Goal: Navigation & Orientation: Find specific page/section

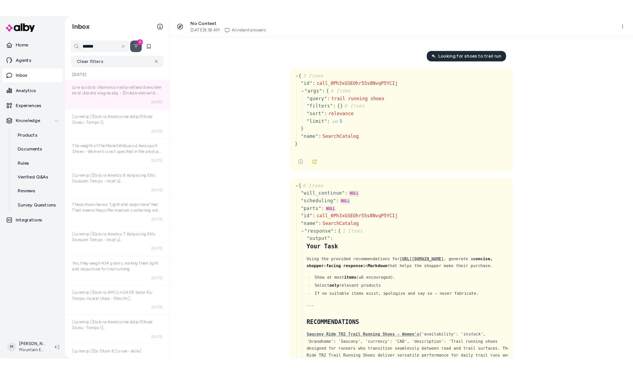
scroll to position [222, 0]
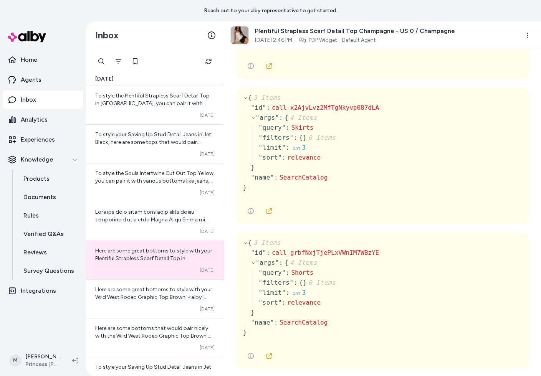
scroll to position [182, 0]
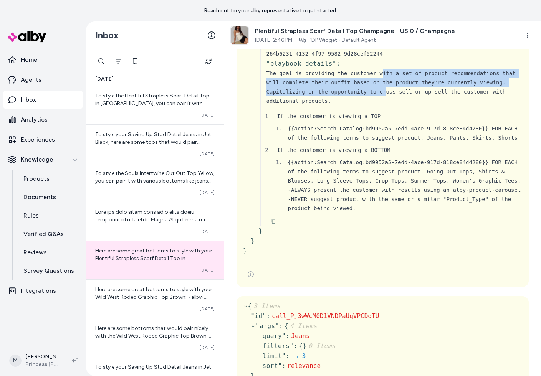
drag, startPoint x: 385, startPoint y: 161, endPoint x: 384, endPoint y: 140, distance: 20.4
click at [384, 106] on div "The goal is providing the customer with a set of product recommendations that w…" at bounding box center [394, 87] width 256 height 37
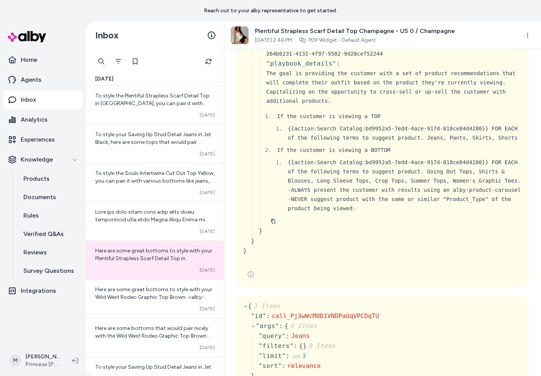
click at [384, 106] on div "The goal is providing the customer with a set of product recommendations that w…" at bounding box center [394, 87] width 256 height 37
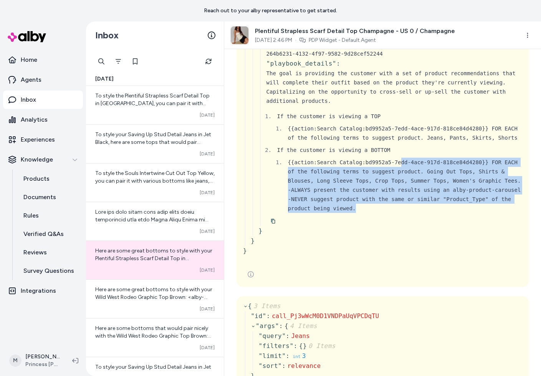
drag, startPoint x: 418, startPoint y: 290, endPoint x: 401, endPoint y: 229, distance: 63.5
click at [401, 213] on li "{{action:Search Catalog:bd9952a5-7edd-4ace-917d-818ce84d4280}} FOR EACH of the …" at bounding box center [403, 185] width 236 height 55
click at [401, 185] on div "{{action:Search Catalog:bd9952a5-7edd-4ace-917d-818ce84d4280}} FOR EACH of the …" at bounding box center [405, 172] width 234 height 28
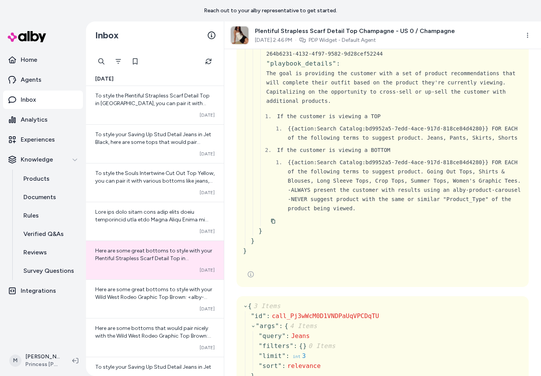
click at [403, 213] on div "-NEVER suggest product with the same or similar "Product_Type" of the product b…" at bounding box center [405, 204] width 234 height 18
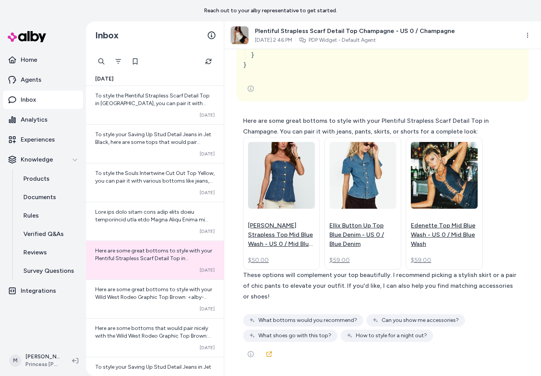
scroll to position [4622, 0]
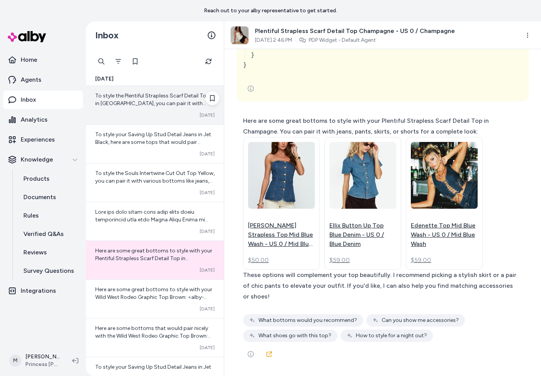
click at [163, 86] on div "To style the Plentiful Strapless Scarf Detail Top in Champagne, you can pair it…" at bounding box center [155, 105] width 138 height 38
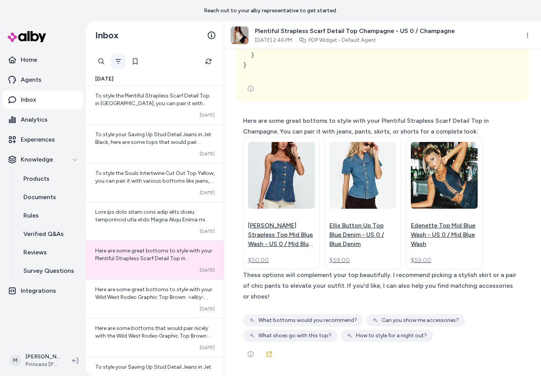
click at [113, 61] on button "Filter" at bounding box center [118, 61] width 15 height 15
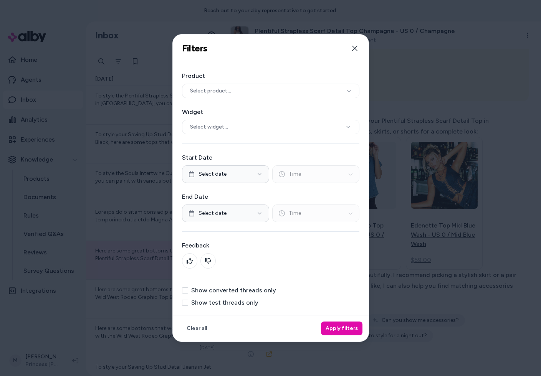
click at [116, 62] on div at bounding box center [270, 188] width 541 height 376
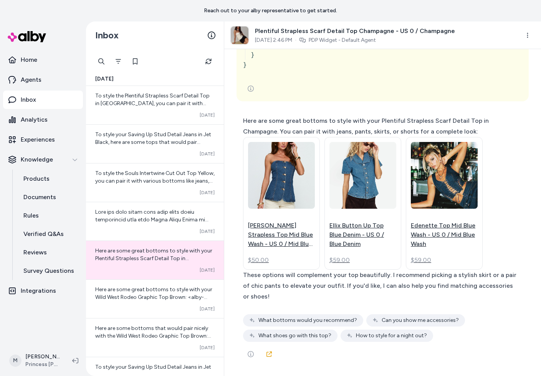
click at [31, 40] on img at bounding box center [27, 36] width 38 height 11
click at [37, 59] on p "Home" at bounding box center [29, 59] width 17 height 9
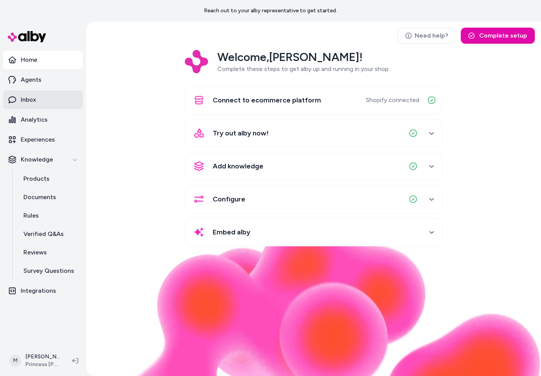
click at [40, 96] on link "Inbox" at bounding box center [43, 100] width 80 height 18
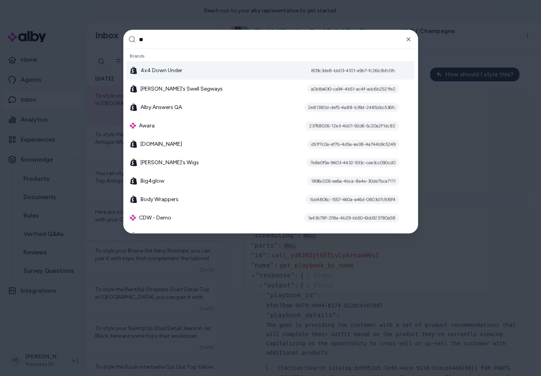
type input "***"
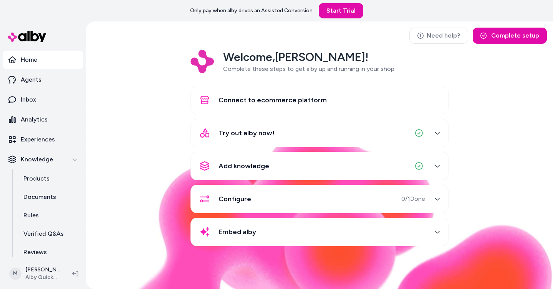
click at [152, 101] on div "Welcome, Matt ! Complete these steps to get alby up and running in your shop. C…" at bounding box center [319, 153] width 454 height 207
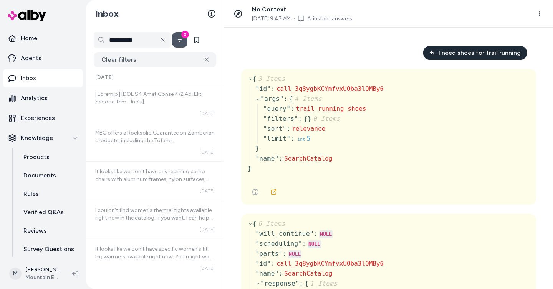
scroll to position [3109, 0]
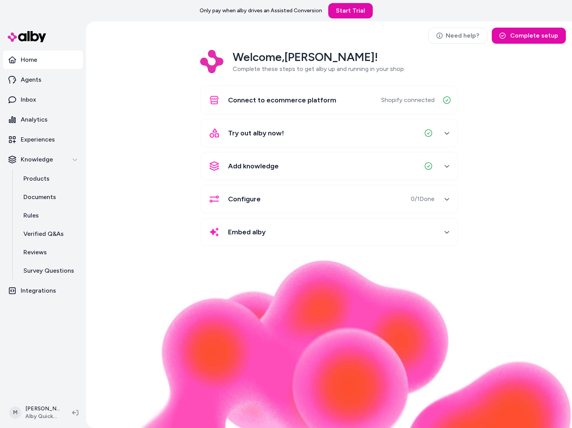
click at [141, 154] on div "Welcome, [PERSON_NAME] ! Complete these steps to get alby up and running in you…" at bounding box center [329, 153] width 474 height 207
click at [41, 79] on link "Agents" at bounding box center [43, 80] width 80 height 18
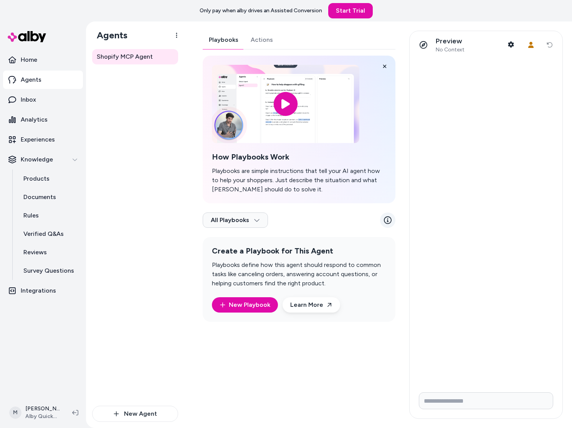
click at [389, 221] on icon at bounding box center [388, 220] width 8 height 8
click at [158, 215] on div "Shopify MCP Agent" at bounding box center [135, 227] width 86 height 357
click at [263, 37] on div "Playbooks Actions How Playbooks Work Playbooks are simple instructions that tel…" at bounding box center [299, 176] width 193 height 291
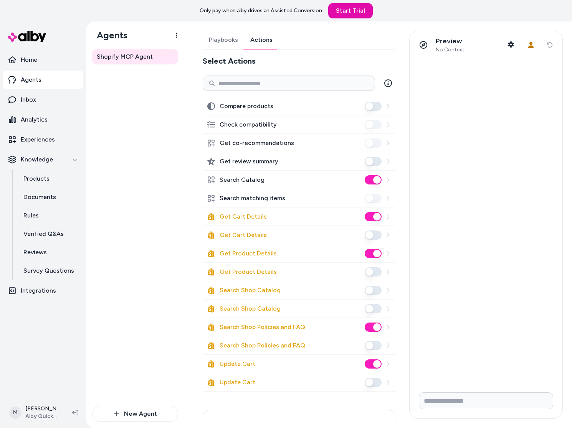
click at [132, 145] on div "Shopify MCP Agent" at bounding box center [135, 227] width 86 height 357
click at [150, 256] on div "Shopify MCP Agent" at bounding box center [135, 227] width 86 height 357
click at [179, 180] on div "Shopify MCP Agent New Agent" at bounding box center [135, 238] width 98 height 379
click at [33, 64] on p "Home" at bounding box center [29, 59] width 17 height 9
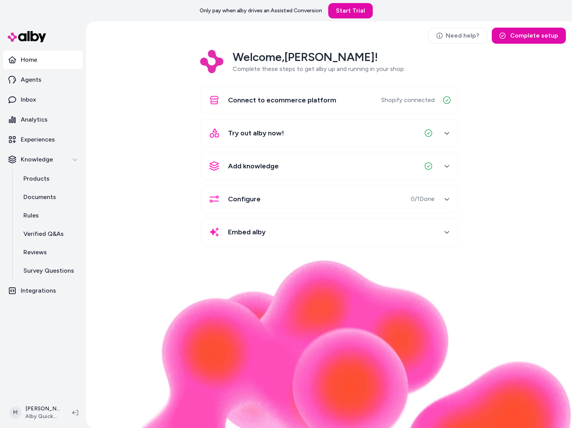
click at [133, 107] on div "Welcome, Matt ! Complete these steps to get alby up and running in your shop. C…" at bounding box center [329, 153] width 474 height 207
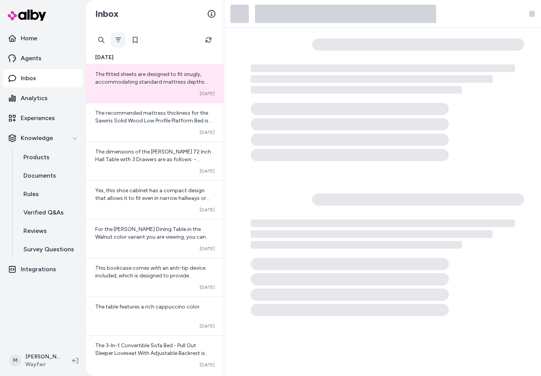
click at [122, 41] on button "Filter" at bounding box center [118, 39] width 15 height 15
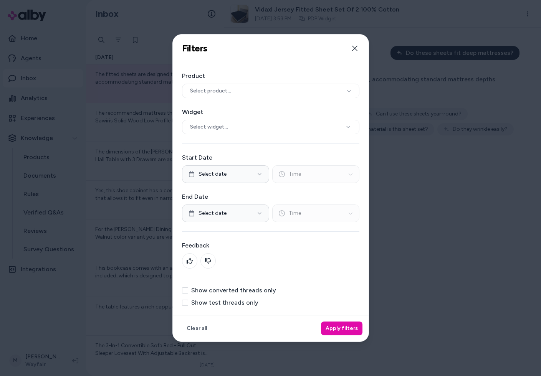
click at [242, 289] on label "Show converted threads only" at bounding box center [233, 290] width 85 height 6
click at [188, 289] on button "Show converted threads only" at bounding box center [185, 290] width 6 height 6
click at [345, 327] on button "Apply filters" at bounding box center [341, 329] width 41 height 14
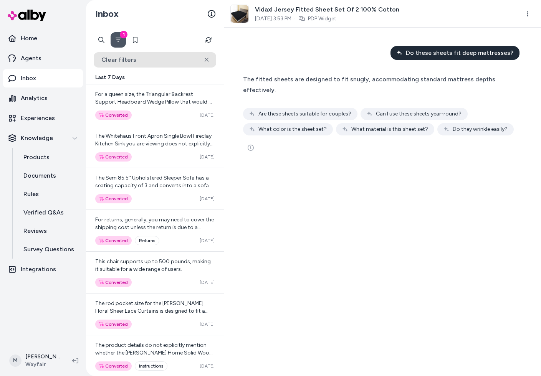
click at [183, 59] on button "Clear filters" at bounding box center [155, 59] width 122 height 15
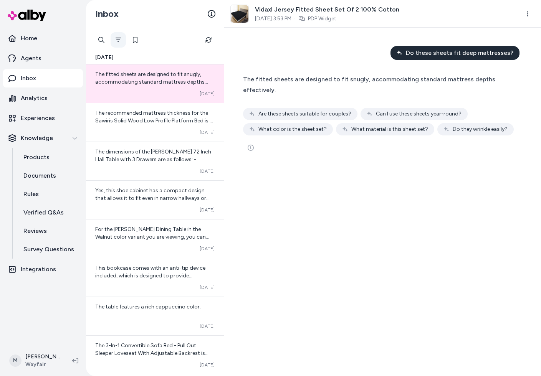
click at [124, 43] on button "Filter" at bounding box center [118, 39] width 15 height 15
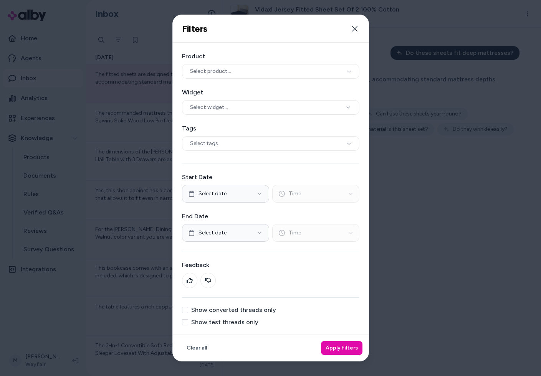
click at [218, 312] on label "Show converted threads only" at bounding box center [233, 310] width 85 height 6
click at [188, 312] on button "Show converted threads only" at bounding box center [185, 310] width 6 height 6
click at [346, 352] on button "Apply filters" at bounding box center [341, 348] width 41 height 14
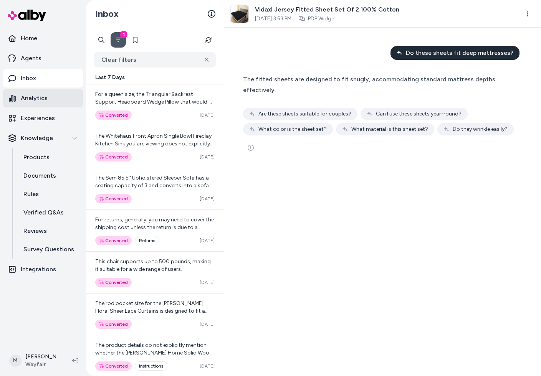
click at [35, 98] on p "Analytics" at bounding box center [34, 98] width 27 height 9
click at [35, 97] on p "Analytics" at bounding box center [34, 98] width 27 height 9
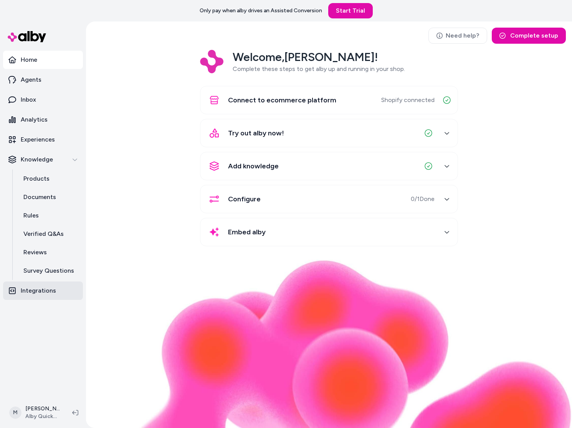
click at [40, 289] on p "Integrations" at bounding box center [38, 290] width 35 height 9
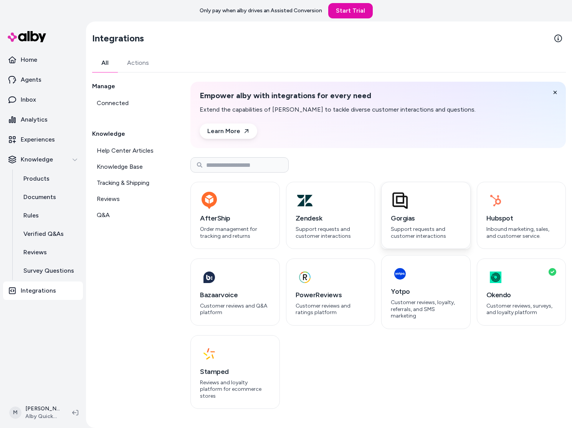
drag, startPoint x: 415, startPoint y: 218, endPoint x: 390, endPoint y: 218, distance: 24.9
click at [390, 218] on div "Gorgias Support requests and customer interactions" at bounding box center [425, 215] width 89 height 67
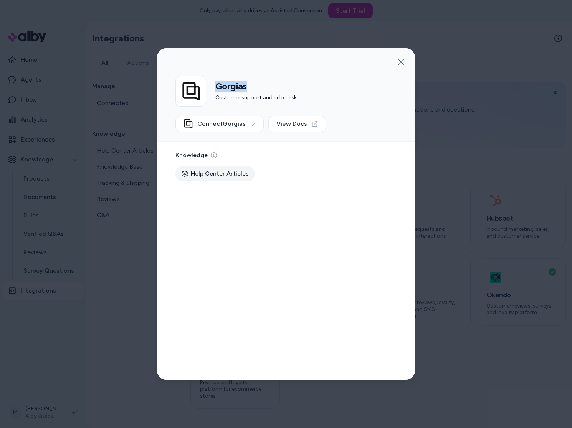
drag, startPoint x: 264, startPoint y: 86, endPoint x: 214, endPoint y: 86, distance: 50.7
click at [214, 86] on div "Gorgias Customer support and help desk" at bounding box center [285, 91] width 221 height 31
copy h2 "Gorgias"
